Goal: Find specific page/section: Find specific page/section

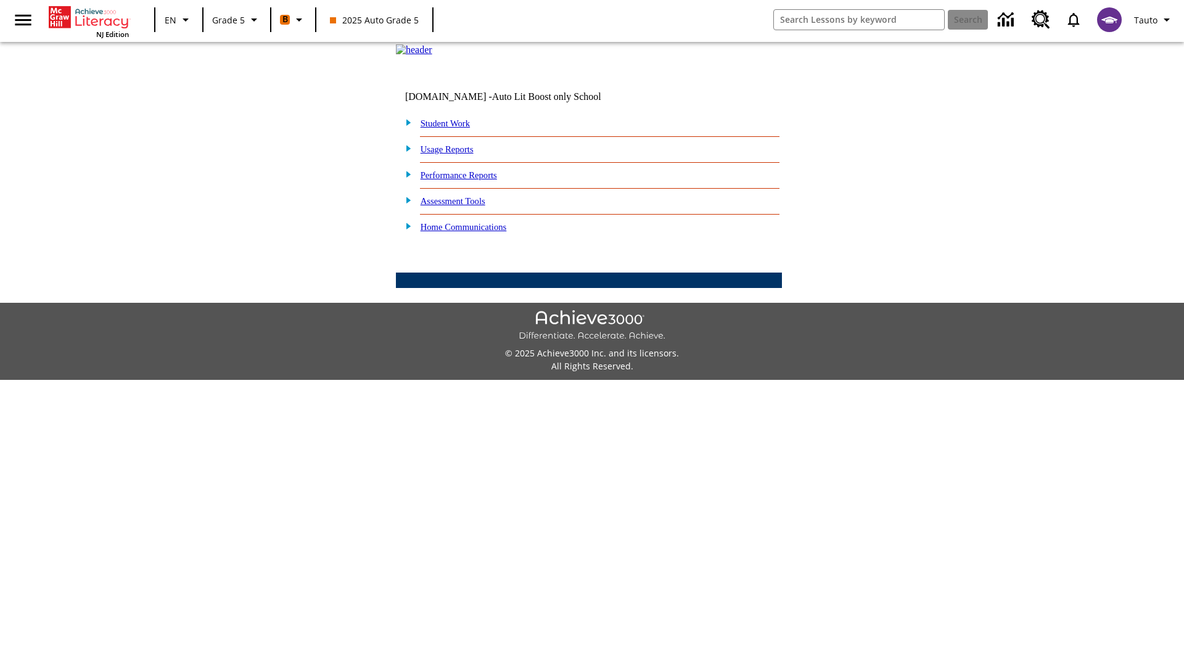
click at [453, 128] on link "Student Work" at bounding box center [444, 123] width 49 height 10
select select "/options/reports/?report_id=12&atype=21&section=2"
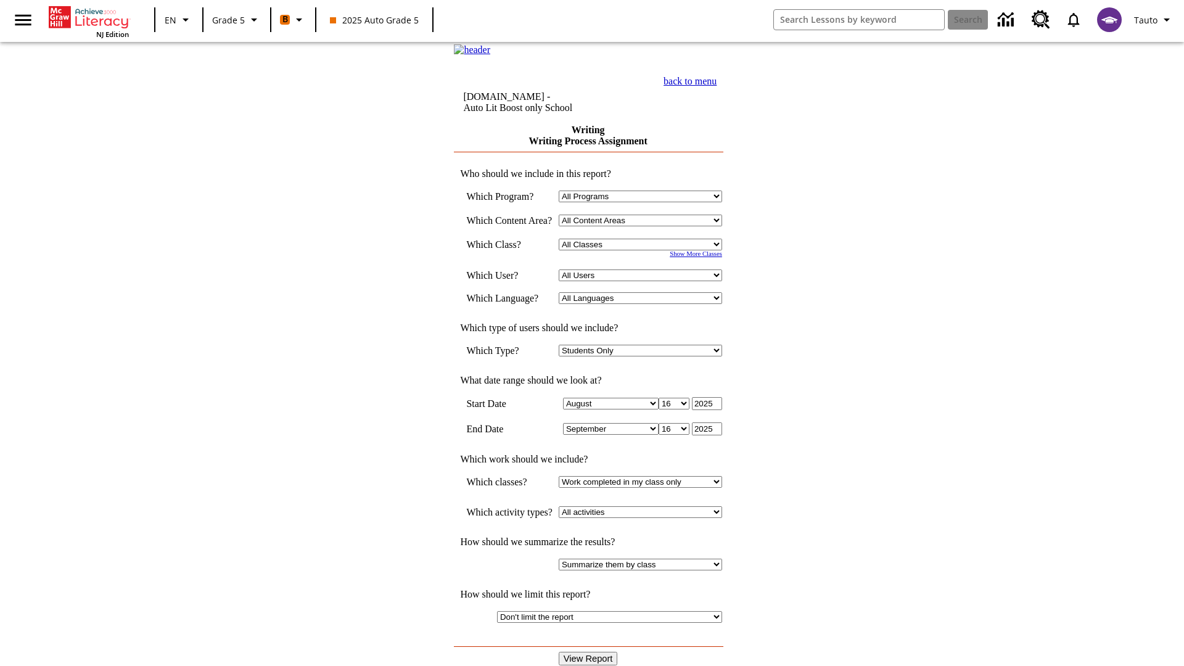
select select "11133131"
